Goal: Task Accomplishment & Management: Use online tool/utility

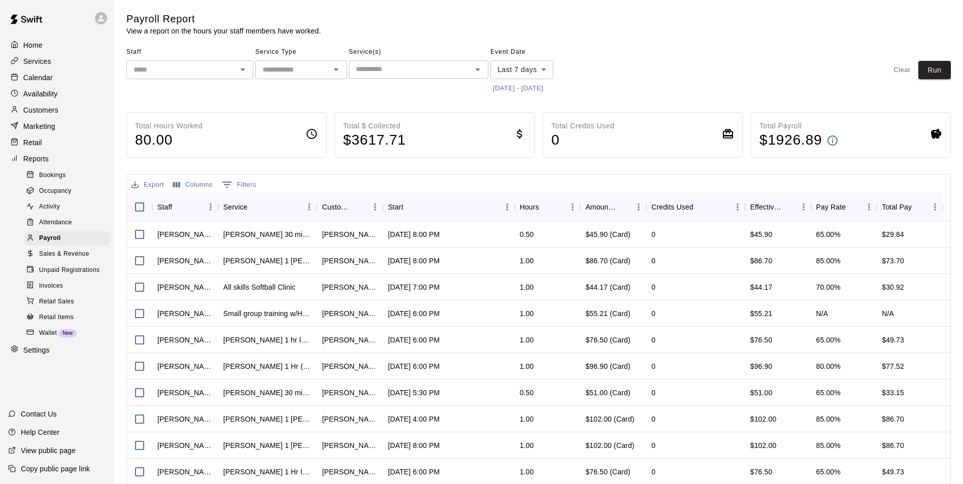
click at [41, 413] on p "Contact Us" at bounding box center [39, 414] width 36 height 10
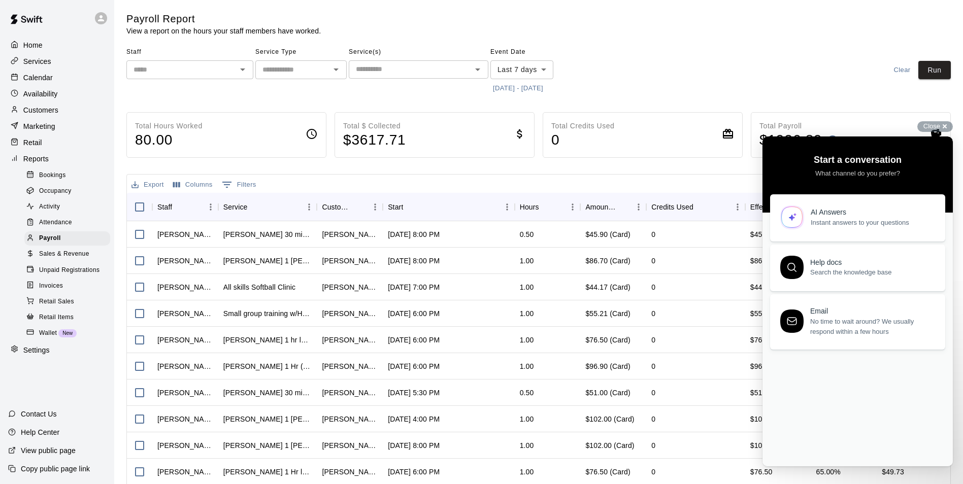
click at [701, 80] on div "Staff ​ Service Type ​ Service(s) ​ Event Date Last 7 days **** ​ [DATE] - [DAT…" at bounding box center [538, 70] width 824 height 52
click at [766, 44] on div "Staff ​ Service Type ​ Service(s) ​ Event Date Last 7 days **** ​ [DATE] - [DAT…" at bounding box center [538, 70] width 824 height 52
click at [947, 126] on div "Close cross-small" at bounding box center [935, 126] width 36 height 11
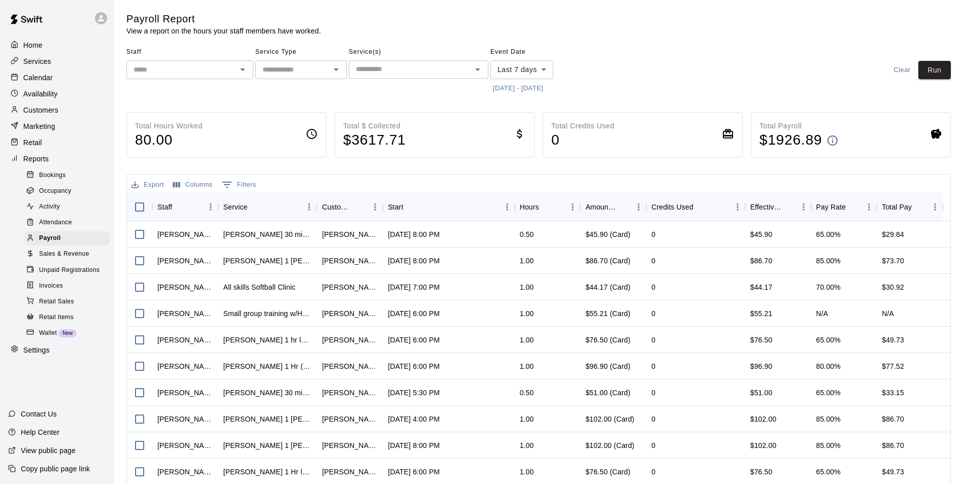
click at [338, 71] on icon "Open" at bounding box center [336, 69] width 12 height 12
click at [287, 90] on li "Lessons" at bounding box center [300, 91] width 91 height 17
type input "*******"
click at [546, 69] on body "Home Services Calendar Availability Customers Marketing Retail Reports Bookings…" at bounding box center [481, 266] width 963 height 533
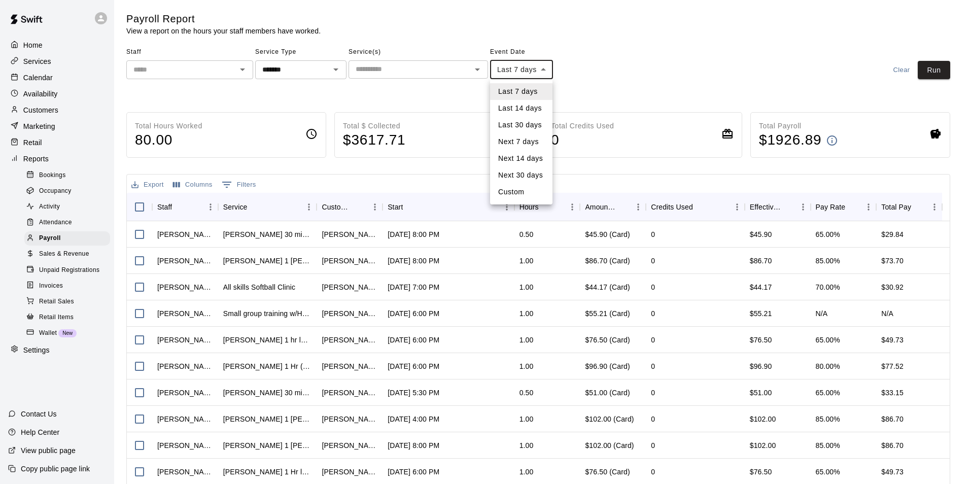
click at [562, 85] on div at bounding box center [485, 242] width 970 height 484
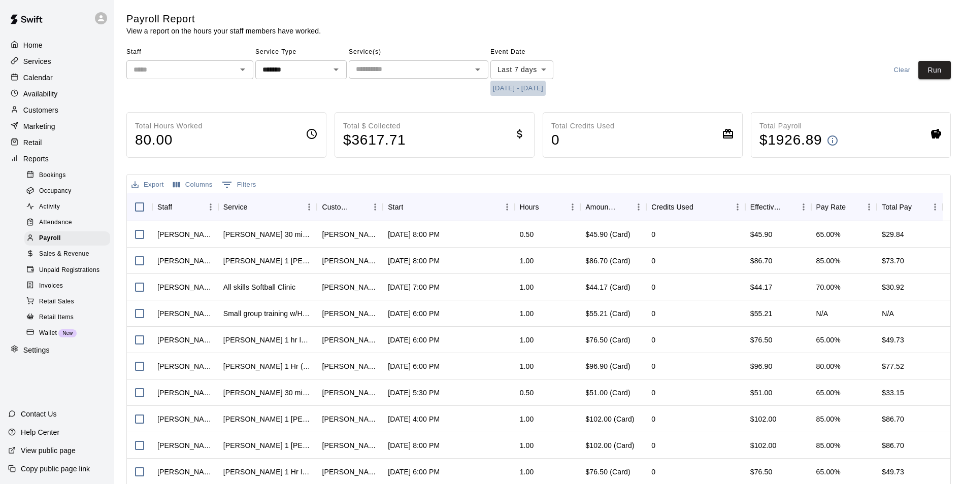
click at [544, 87] on button "[DATE] - [DATE]" at bounding box center [517, 89] width 55 height 16
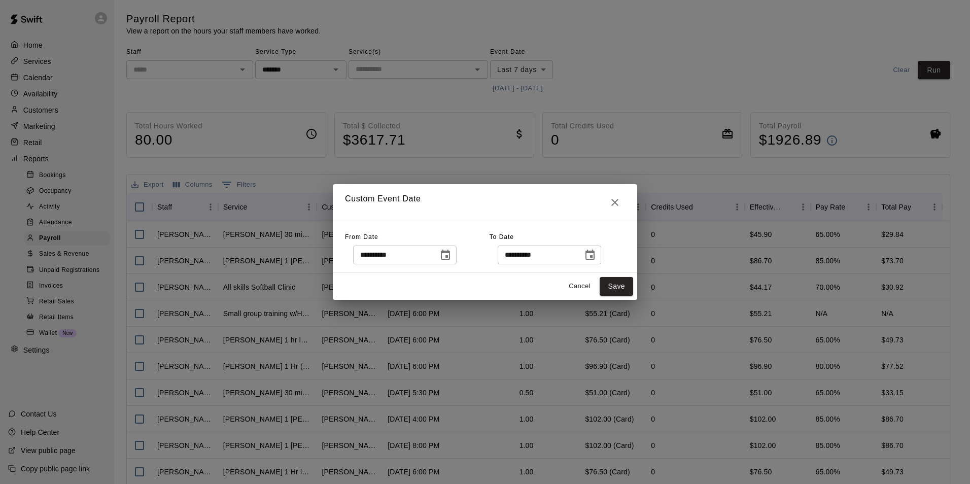
click at [450, 255] on icon "Choose date, selected date is Sep 9, 2025" at bounding box center [445, 255] width 9 height 10
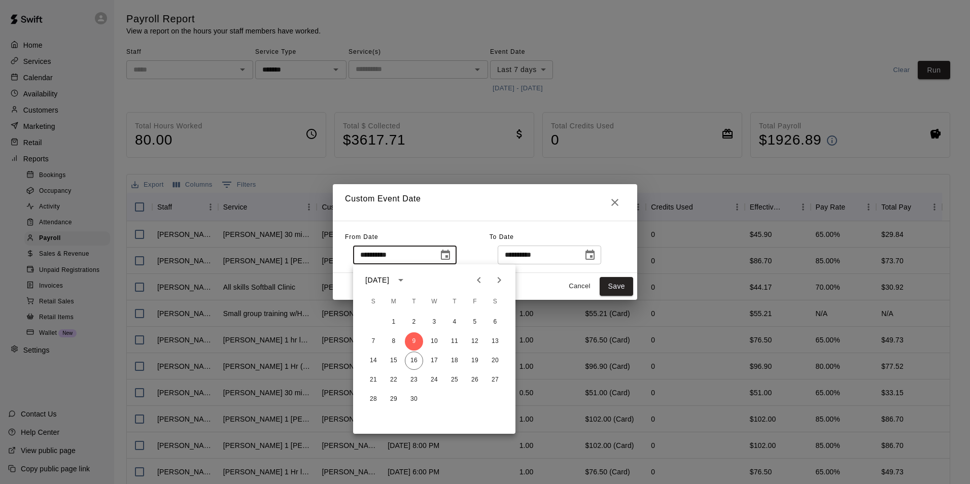
click at [407, 281] on icon "calendar view is open, switch to year view" at bounding box center [401, 280] width 12 height 12
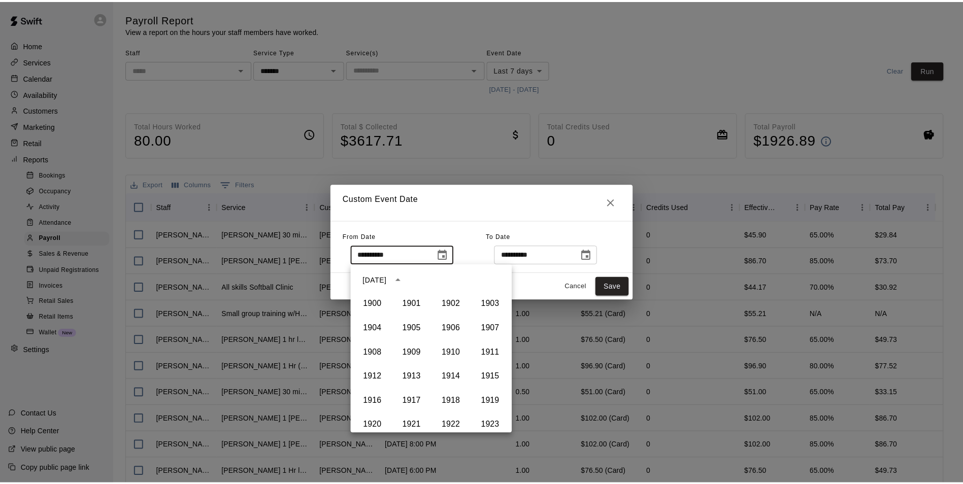
scroll to position [696, 0]
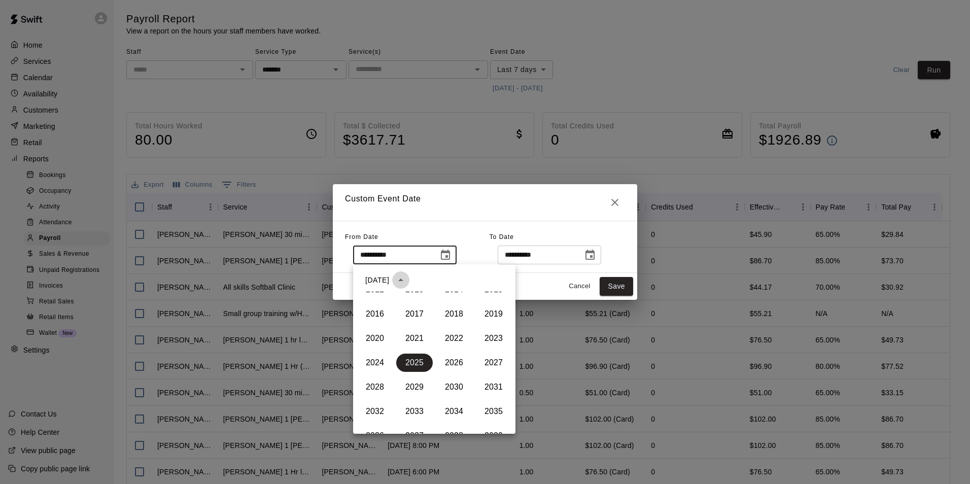
click at [407, 280] on icon "year view is open, switch to calendar view" at bounding box center [401, 280] width 12 height 12
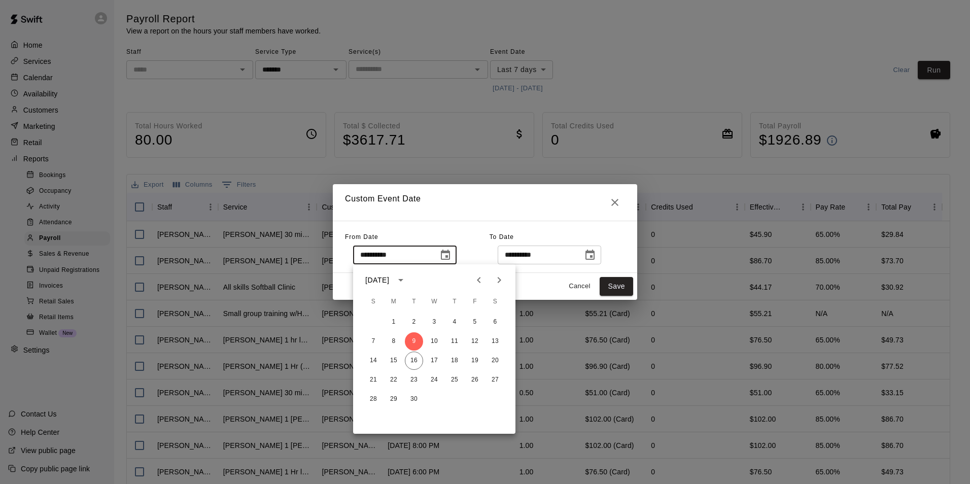
click at [479, 280] on icon "Previous month" at bounding box center [479, 280] width 12 height 12
click at [475, 320] on button "1" at bounding box center [475, 322] width 18 height 18
type input "**********"
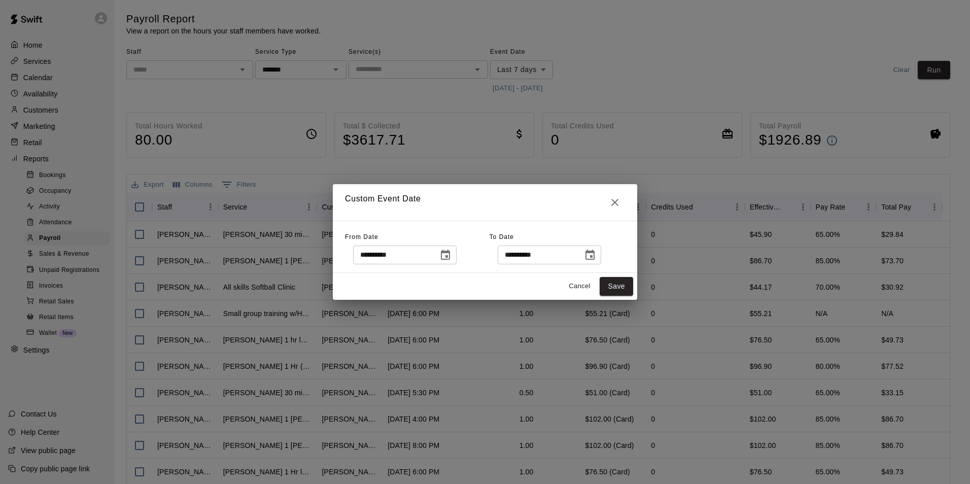
click at [596, 256] on icon "Choose date, selected date is Sep 16, 2025" at bounding box center [590, 255] width 12 height 12
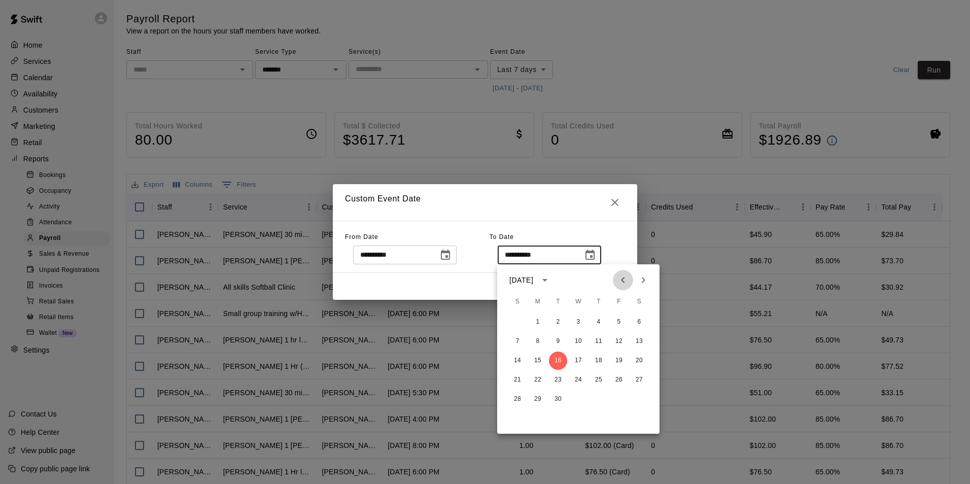
click at [625, 279] on icon "Previous month" at bounding box center [623, 280] width 12 height 12
click at [516, 415] on button "31" at bounding box center [518, 419] width 18 height 18
type input "**********"
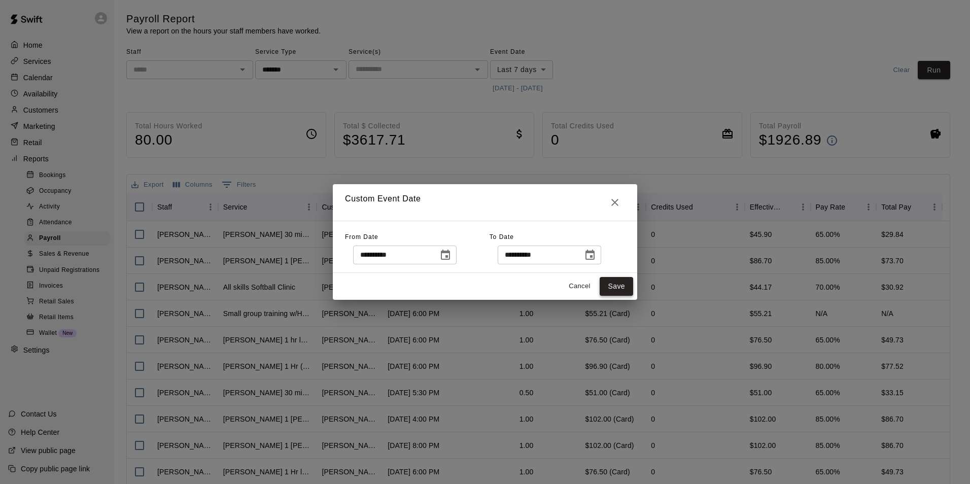
click at [618, 289] on button "Save" at bounding box center [616, 286] width 33 height 19
type input "******"
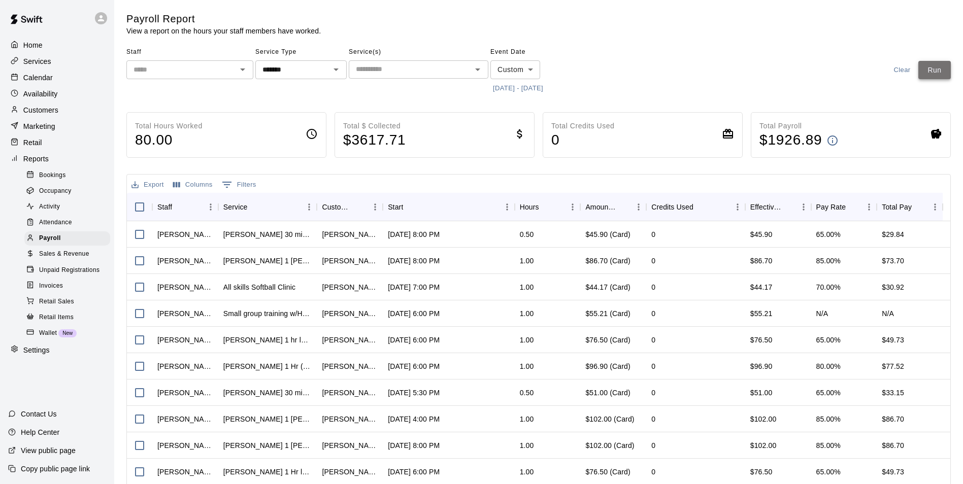
click at [926, 65] on button "Run" at bounding box center [934, 70] width 32 height 19
click at [151, 182] on button "Export" at bounding box center [148, 185] width 38 height 16
click at [148, 208] on li "Download as CSV" at bounding box center [168, 204] width 78 height 17
click at [614, 89] on div "Staff ​ Service Type ******* ​ Service(s) ​ Event Date Custom ****** ​ [DATE] -…" at bounding box center [538, 70] width 824 height 52
click at [527, 87] on button "[DATE] - [DATE]" at bounding box center [517, 89] width 55 height 16
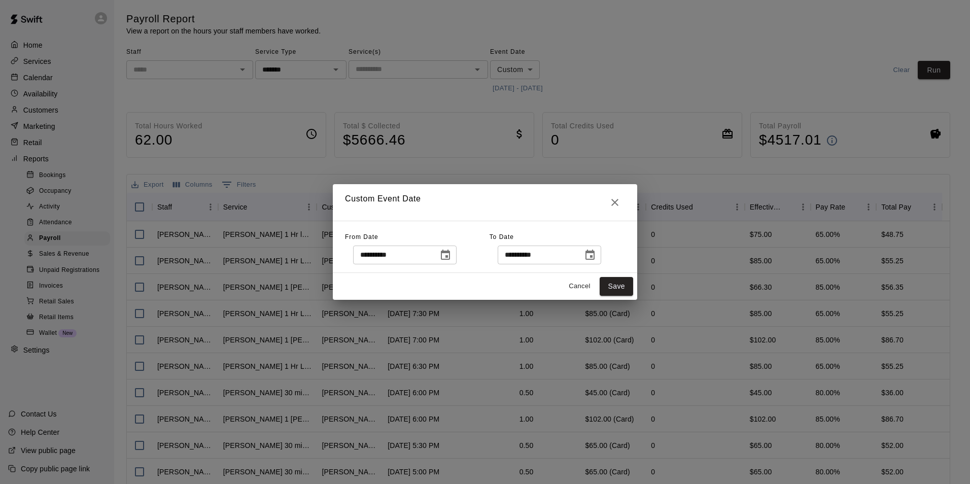
click at [450, 253] on icon "Choose date, selected date is Aug 1, 2025" at bounding box center [446, 255] width 12 height 12
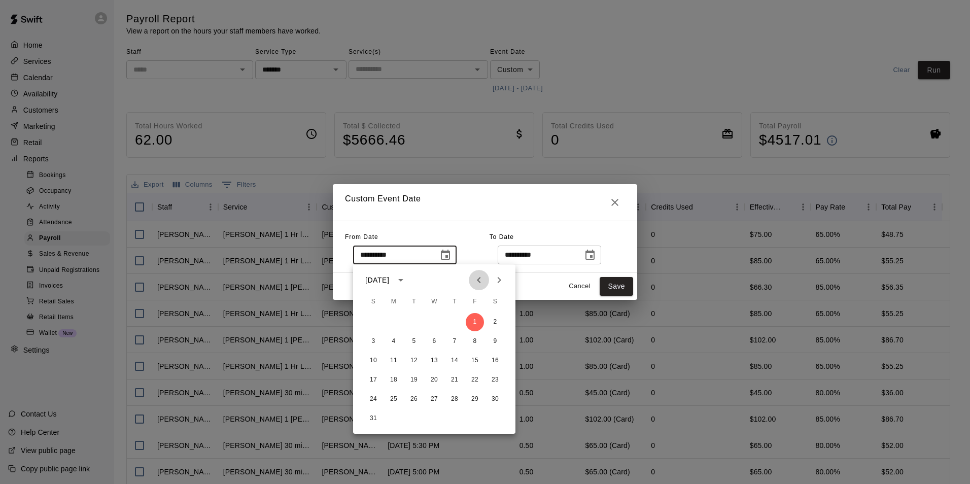
click at [478, 278] on icon "Previous month" at bounding box center [479, 280] width 12 height 12
click at [414, 318] on button "1" at bounding box center [414, 322] width 18 height 18
type input "**********"
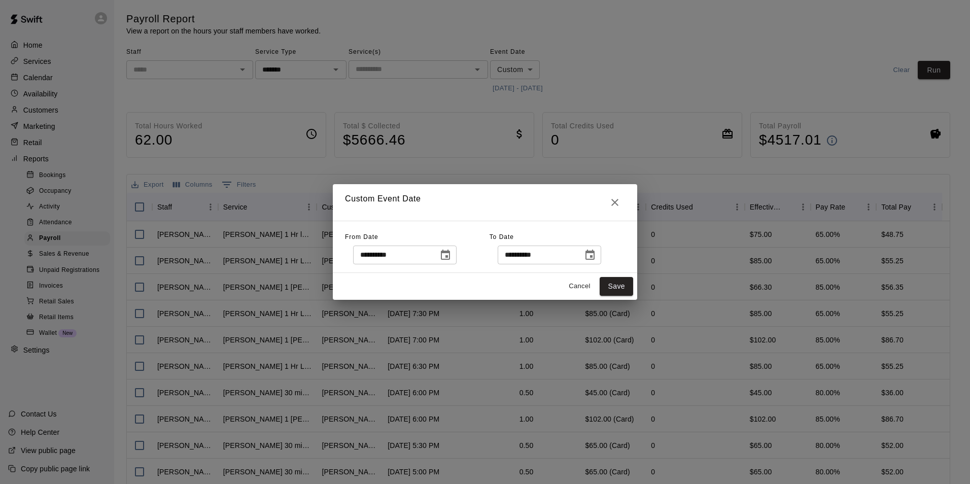
click at [596, 254] on icon "Choose date, selected date is Aug 31, 2025" at bounding box center [590, 255] width 12 height 12
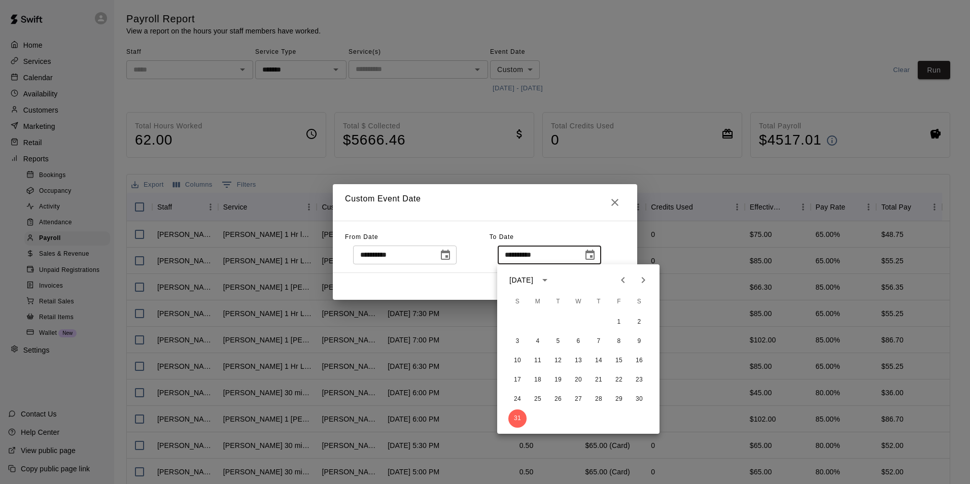
click at [624, 277] on icon "Previous month" at bounding box center [623, 280] width 12 height 12
click at [600, 397] on button "31" at bounding box center [599, 399] width 18 height 18
type input "**********"
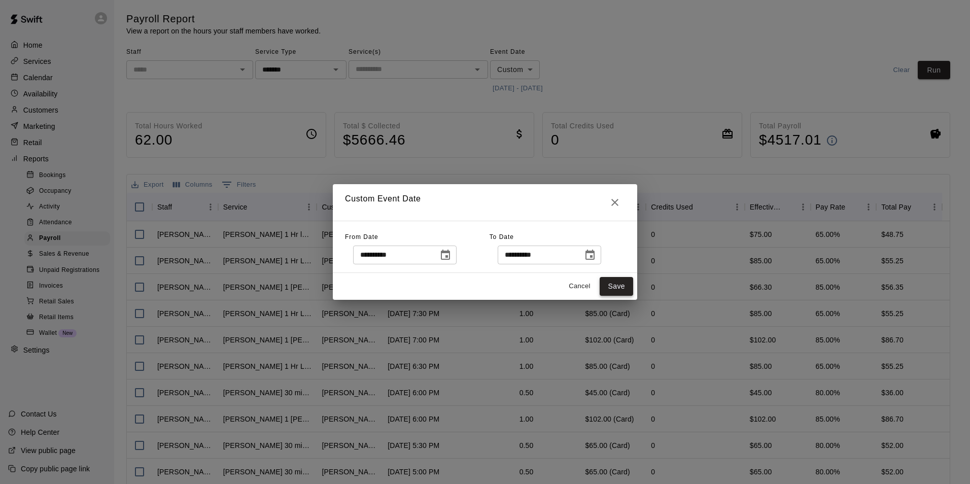
click at [621, 284] on button "Save" at bounding box center [616, 286] width 33 height 19
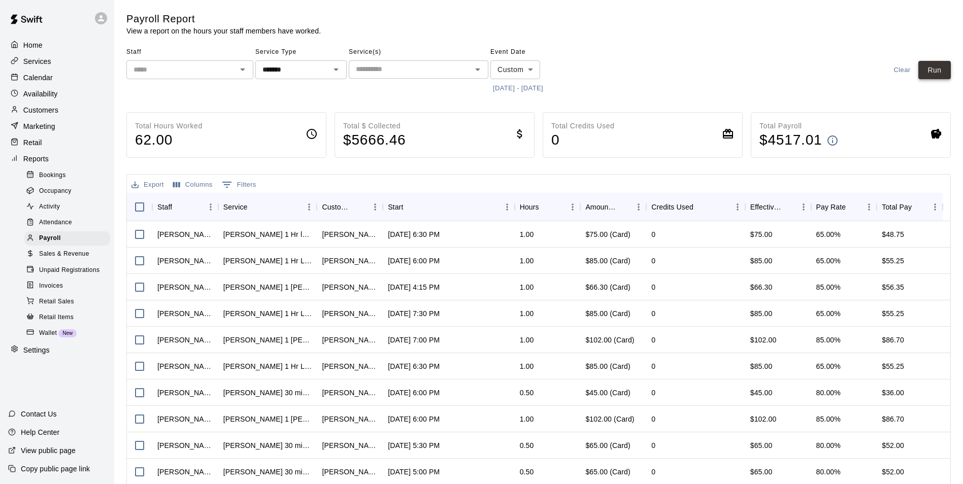
click at [933, 70] on button "Run" at bounding box center [934, 70] width 32 height 19
click at [150, 180] on button "Export" at bounding box center [148, 185] width 38 height 16
click at [156, 201] on li "Download as CSV" at bounding box center [168, 204] width 78 height 17
click at [603, 183] on div "Export Columns 0 Filters" at bounding box center [538, 184] width 823 height 18
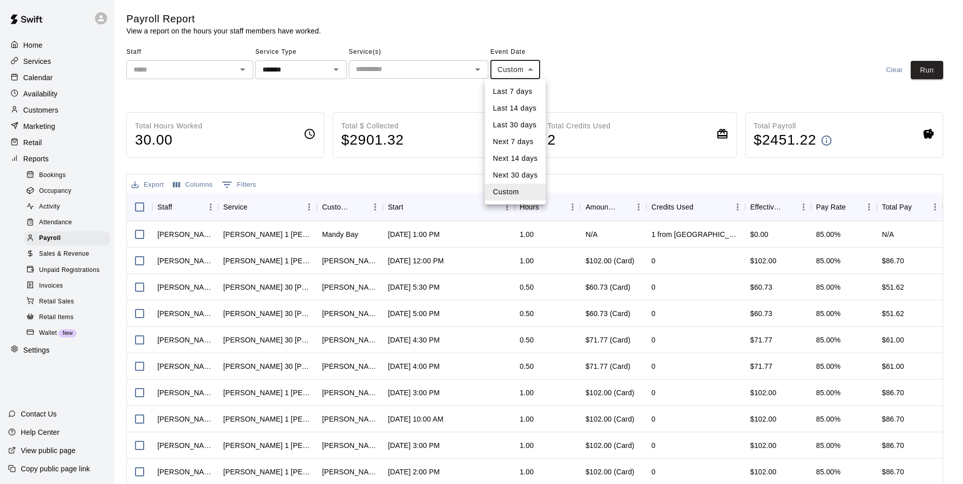
click at [531, 71] on body "Home Services Calendar Availability Customers Marketing Retail Reports Bookings…" at bounding box center [481, 266] width 963 height 533
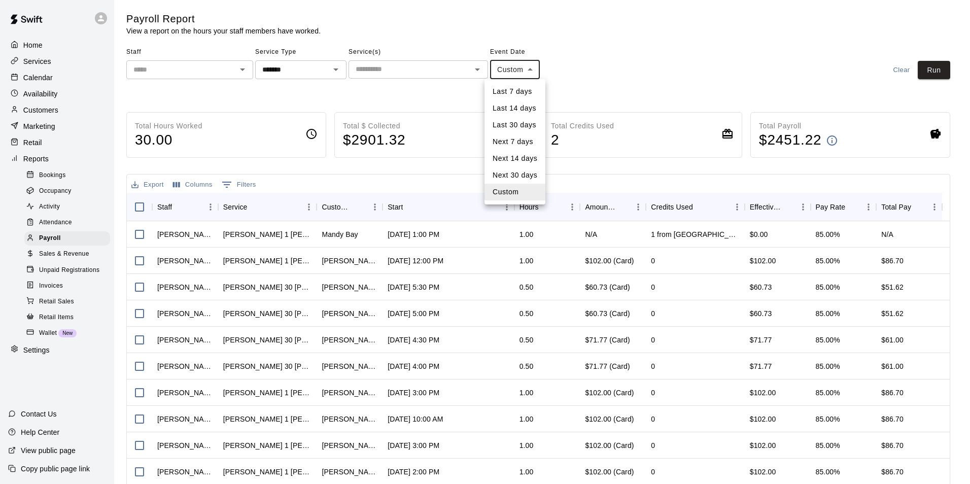
click at [508, 195] on li "Custom" at bounding box center [515, 192] width 61 height 17
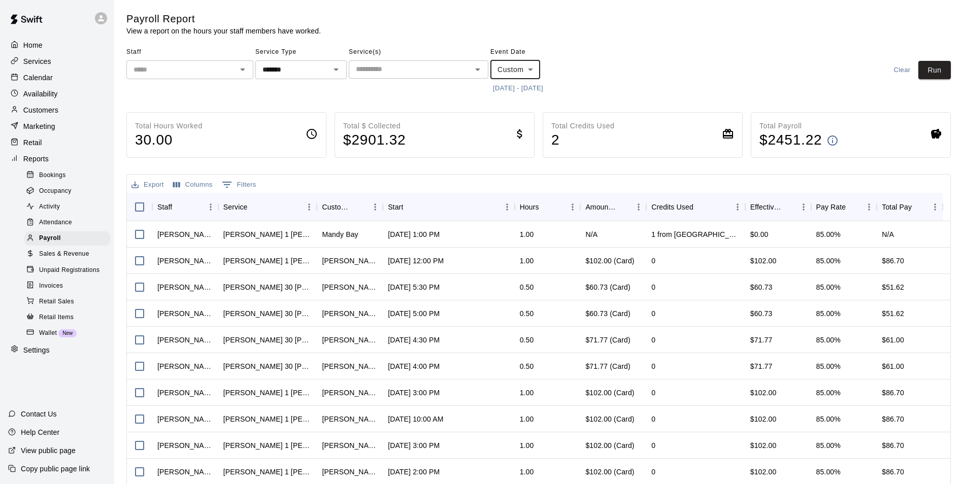
click at [505, 87] on button "[DATE] - [DATE]" at bounding box center [517, 89] width 55 height 16
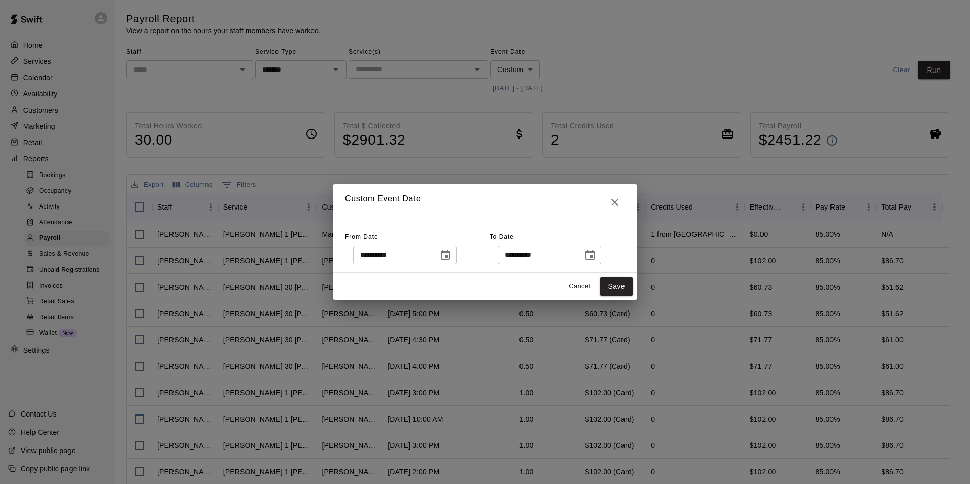
click at [452, 254] on icon "Choose date, selected date is Jul 1, 2025" at bounding box center [446, 255] width 12 height 12
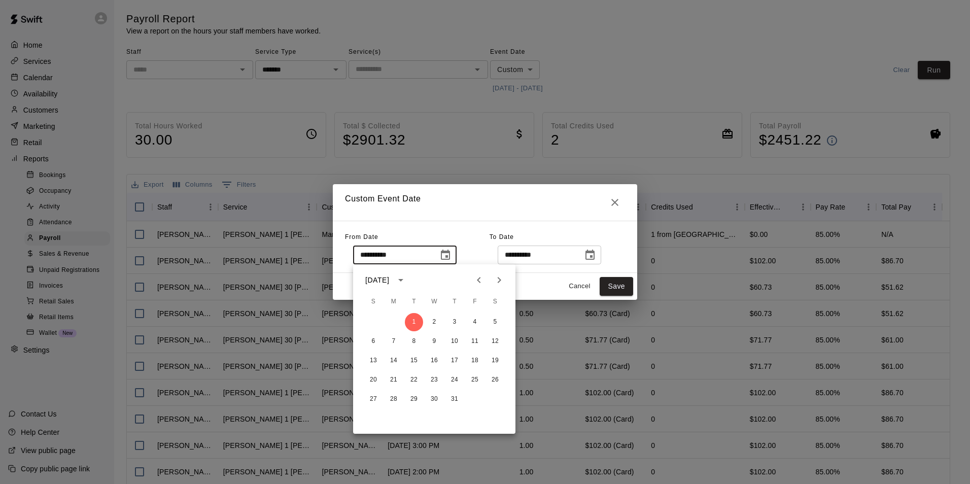
click at [480, 278] on icon "Previous month" at bounding box center [479, 280] width 4 height 6
click at [373, 319] on button "1" at bounding box center [373, 322] width 18 height 18
type input "**********"
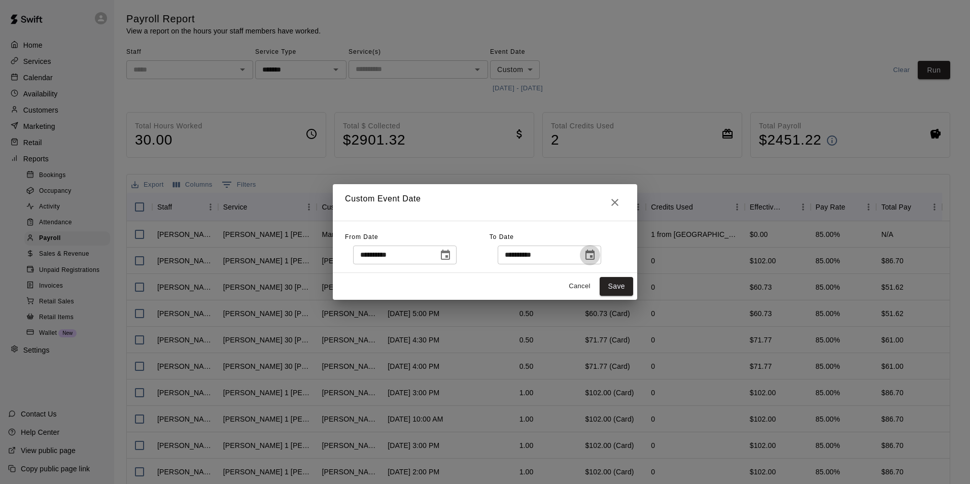
click at [595, 257] on icon "Choose date, selected date is Jul 31, 2025" at bounding box center [590, 255] width 9 height 10
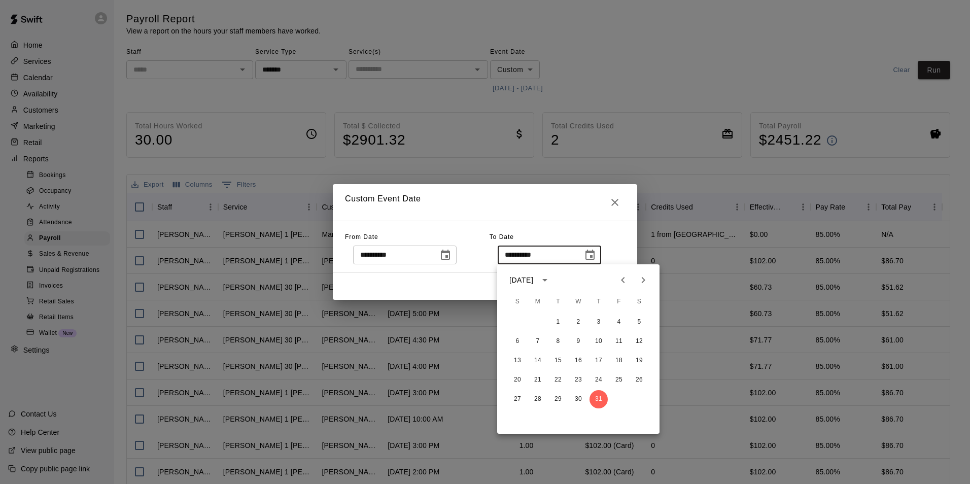
click at [625, 281] on icon "Previous month" at bounding box center [623, 280] width 12 height 12
click at [537, 398] on button "30" at bounding box center [538, 399] width 18 height 18
type input "**********"
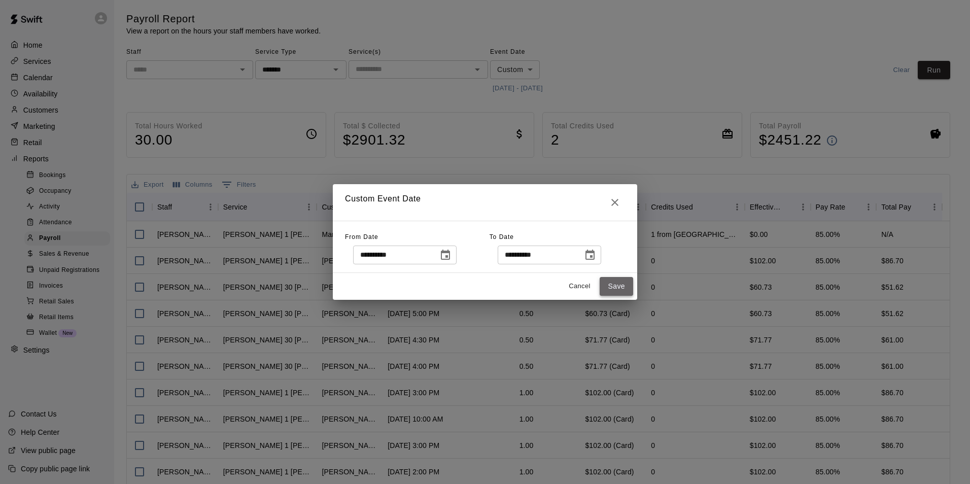
click at [626, 285] on button "Save" at bounding box center [616, 286] width 33 height 19
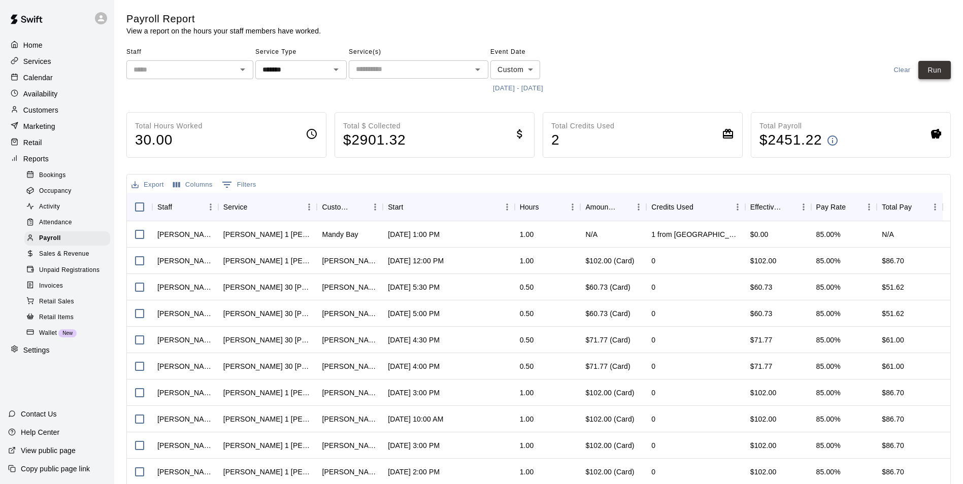
click at [931, 76] on button "Run" at bounding box center [934, 70] width 32 height 19
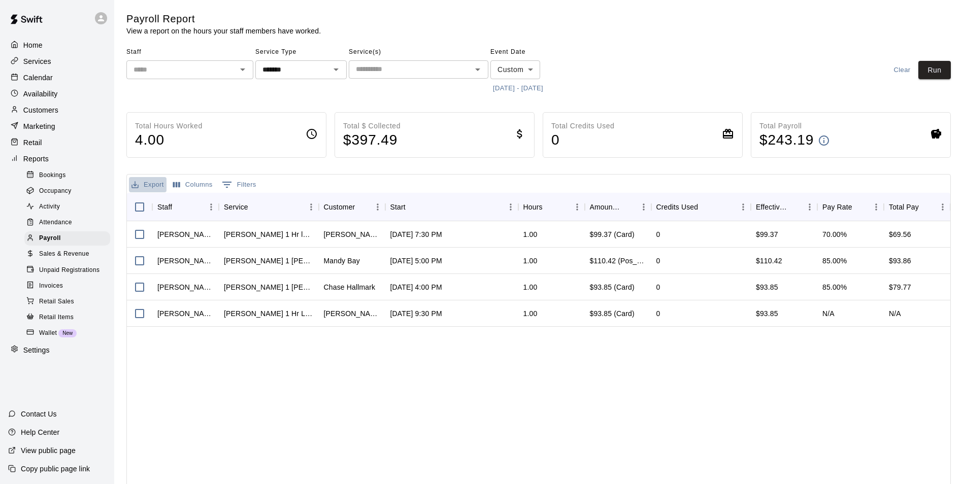
click at [158, 185] on button "Export" at bounding box center [148, 185] width 38 height 16
click at [152, 207] on li "Download as CSV" at bounding box center [168, 204] width 78 height 17
click at [151, 183] on button "Export" at bounding box center [148, 185] width 38 height 16
click at [148, 204] on li "Download as CSV" at bounding box center [168, 204] width 78 height 17
click at [596, 389] on div "[PERSON_NAME] [PERSON_NAME] 1 Hr lesson (Pitching &/or Hitting) [PERSON_NAME] […" at bounding box center [538, 361] width 823 height 281
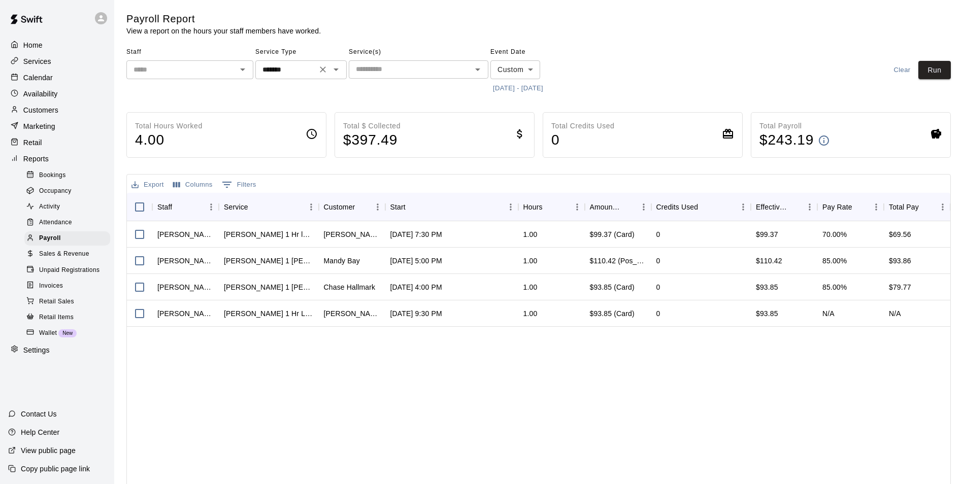
click at [323, 70] on icon "Clear" at bounding box center [323, 69] width 6 height 6
click at [335, 68] on icon "Open" at bounding box center [336, 69] width 12 height 12
click at [280, 121] on li "Classes" at bounding box center [300, 125] width 91 height 17
type input "*******"
click at [934, 70] on button "Run" at bounding box center [934, 70] width 32 height 19
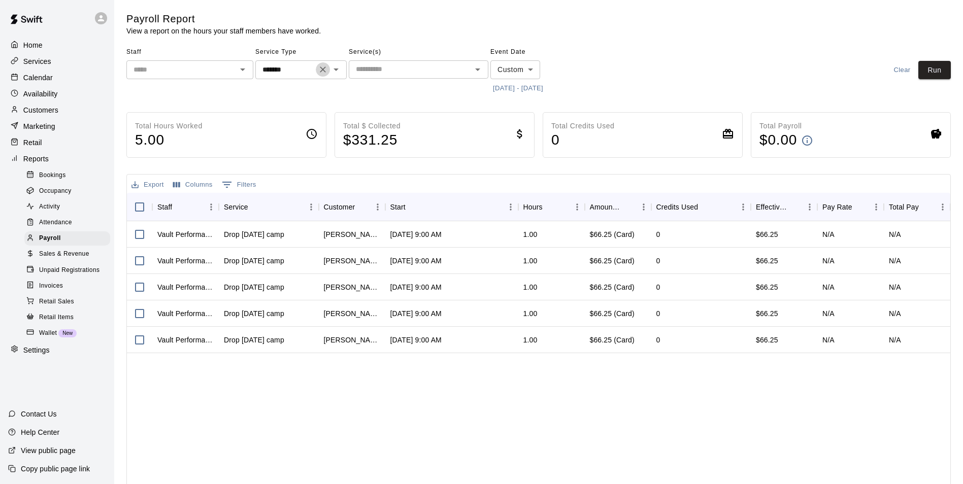
click at [323, 68] on icon "Clear" at bounding box center [323, 69] width 10 height 10
click at [335, 69] on icon "Open" at bounding box center [336, 69] width 12 height 12
click at [299, 107] on li "Camps" at bounding box center [300, 108] width 91 height 17
type input "*****"
click at [936, 70] on button "Run" at bounding box center [934, 70] width 32 height 19
